Goal: Navigation & Orientation: Find specific page/section

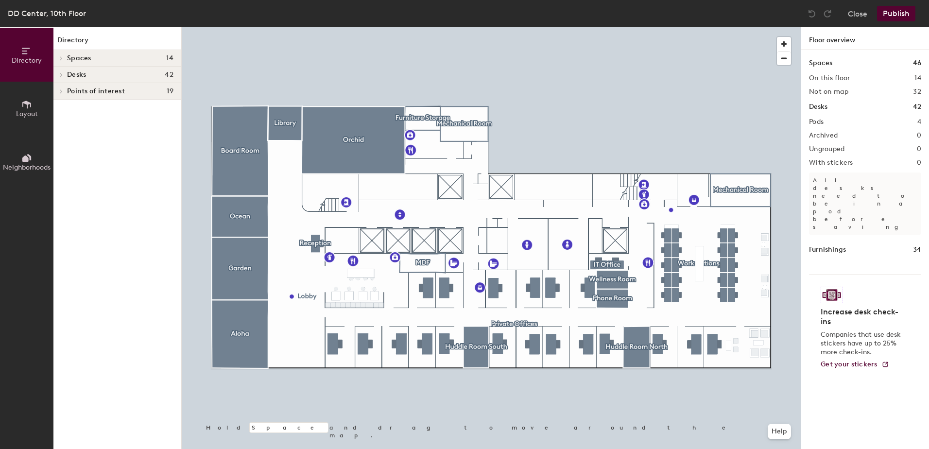
click at [94, 57] on h4 "Spaces 14" at bounding box center [120, 58] width 106 height 8
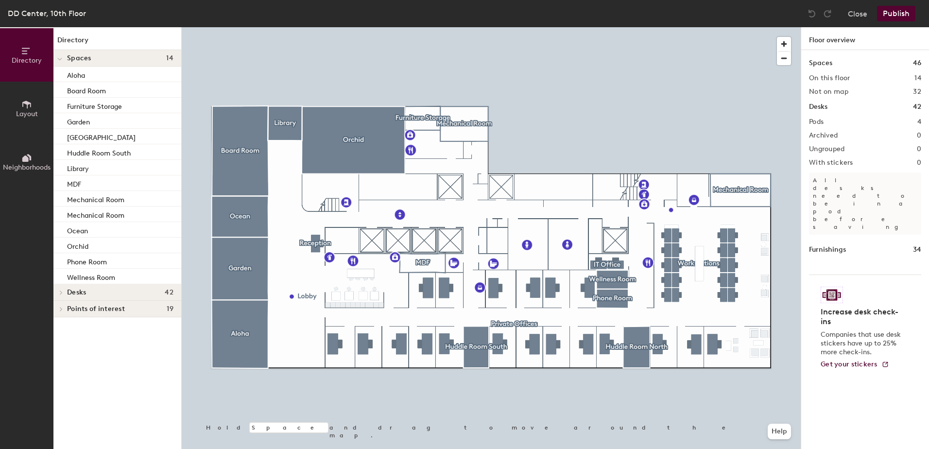
click at [95, 63] on div "Spaces 14" at bounding box center [117, 58] width 128 height 17
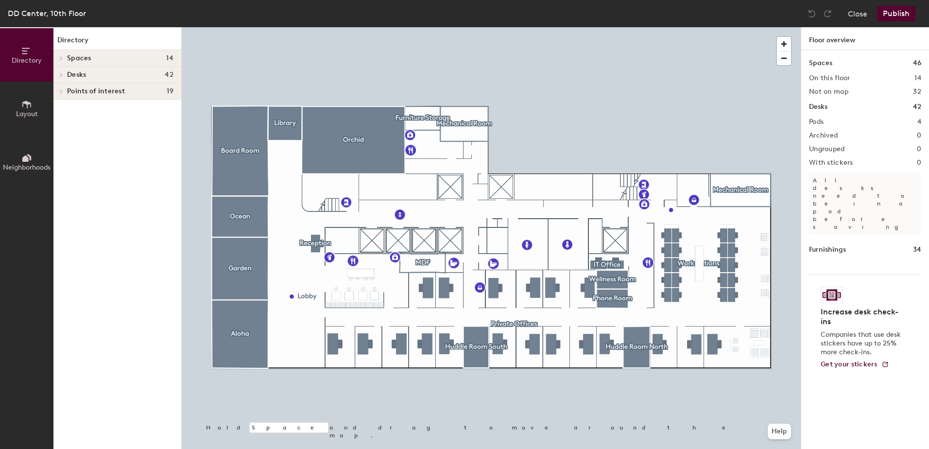
click at [96, 72] on h4 "Desks 42" at bounding box center [120, 75] width 106 height 8
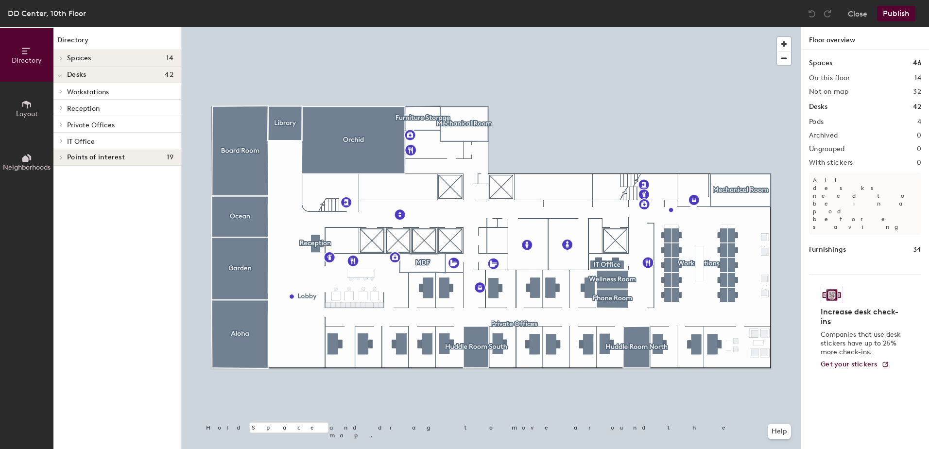
click at [103, 88] on span "Workstations" at bounding box center [88, 92] width 42 height 8
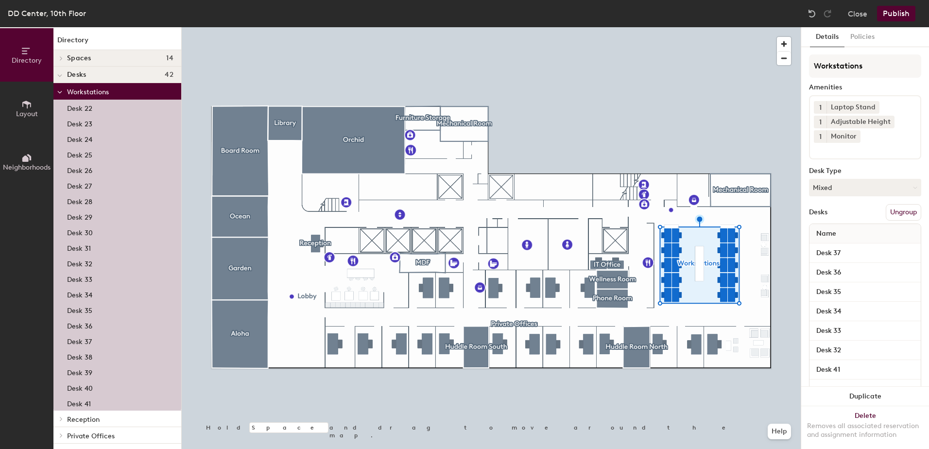
click at [34, 57] on span "Directory" at bounding box center [27, 60] width 30 height 8
click at [66, 16] on div "DD Center, 10th Floor" at bounding box center [47, 13] width 78 height 12
click at [858, 14] on button "Close" at bounding box center [857, 14] width 19 height 16
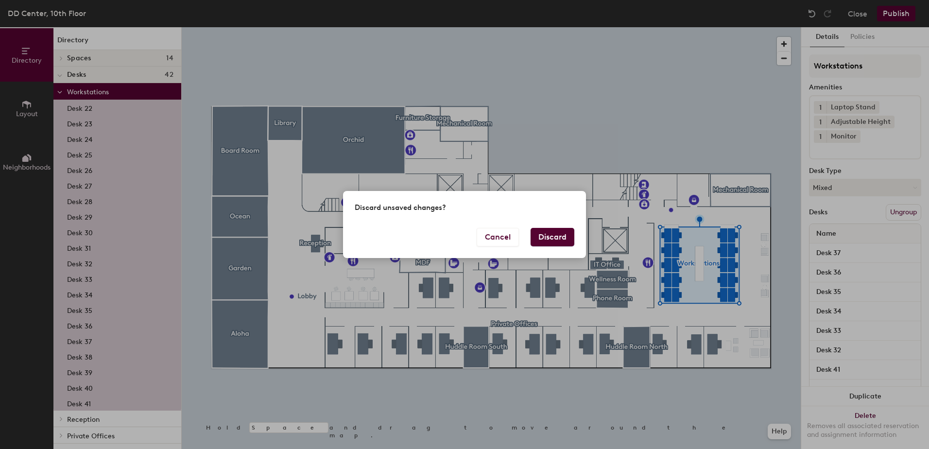
click at [550, 232] on button "Discard" at bounding box center [553, 237] width 44 height 18
